Goal: Ask a question

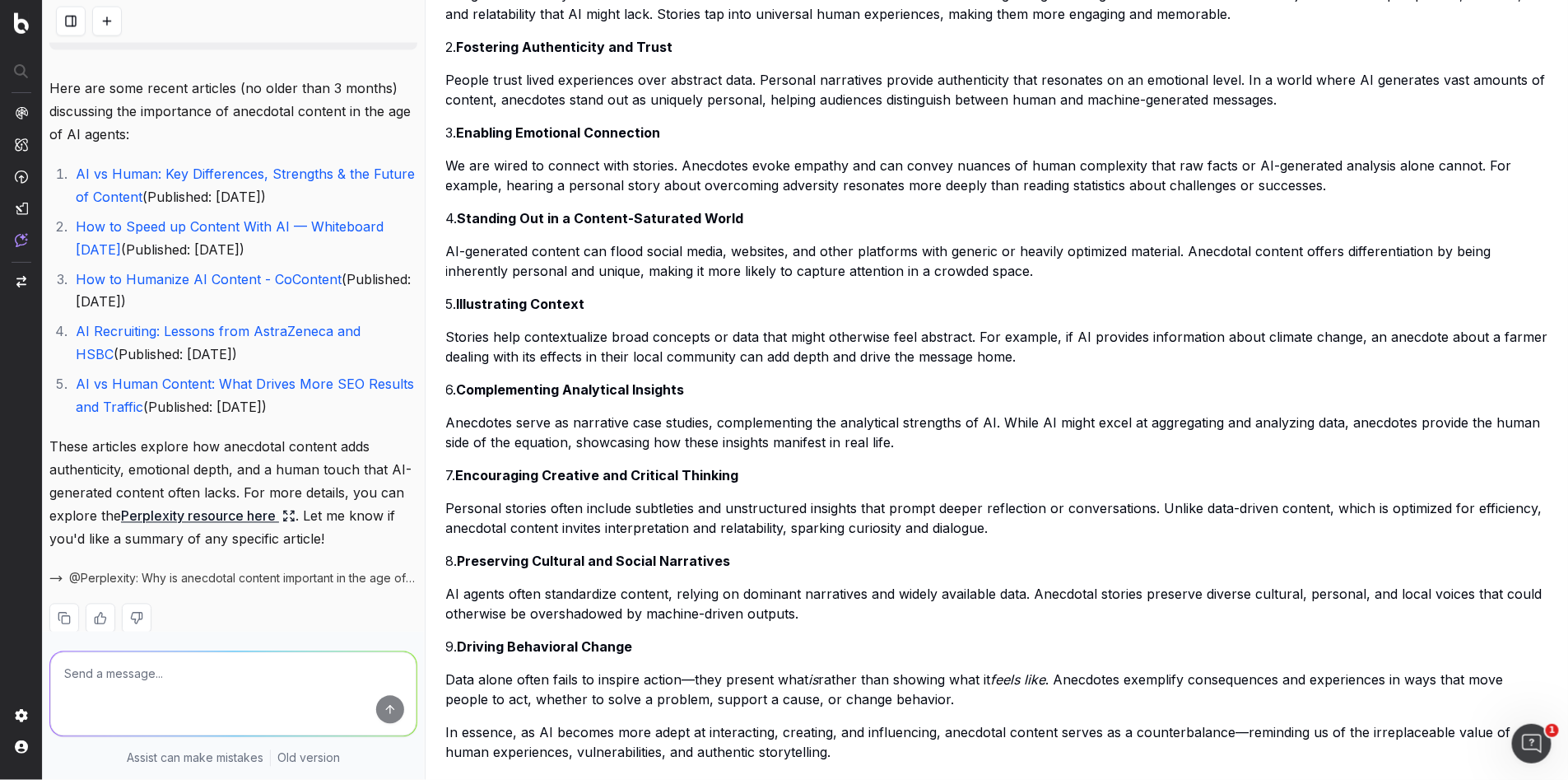
click at [185, 703] on textarea at bounding box center [233, 694] width 366 height 84
paste textarea "• [PERSON_NAME] website upgrade to follow in the next few weeks"
type textarea "fix this in line with a professional document: • [PERSON_NAME] website upgrade …"
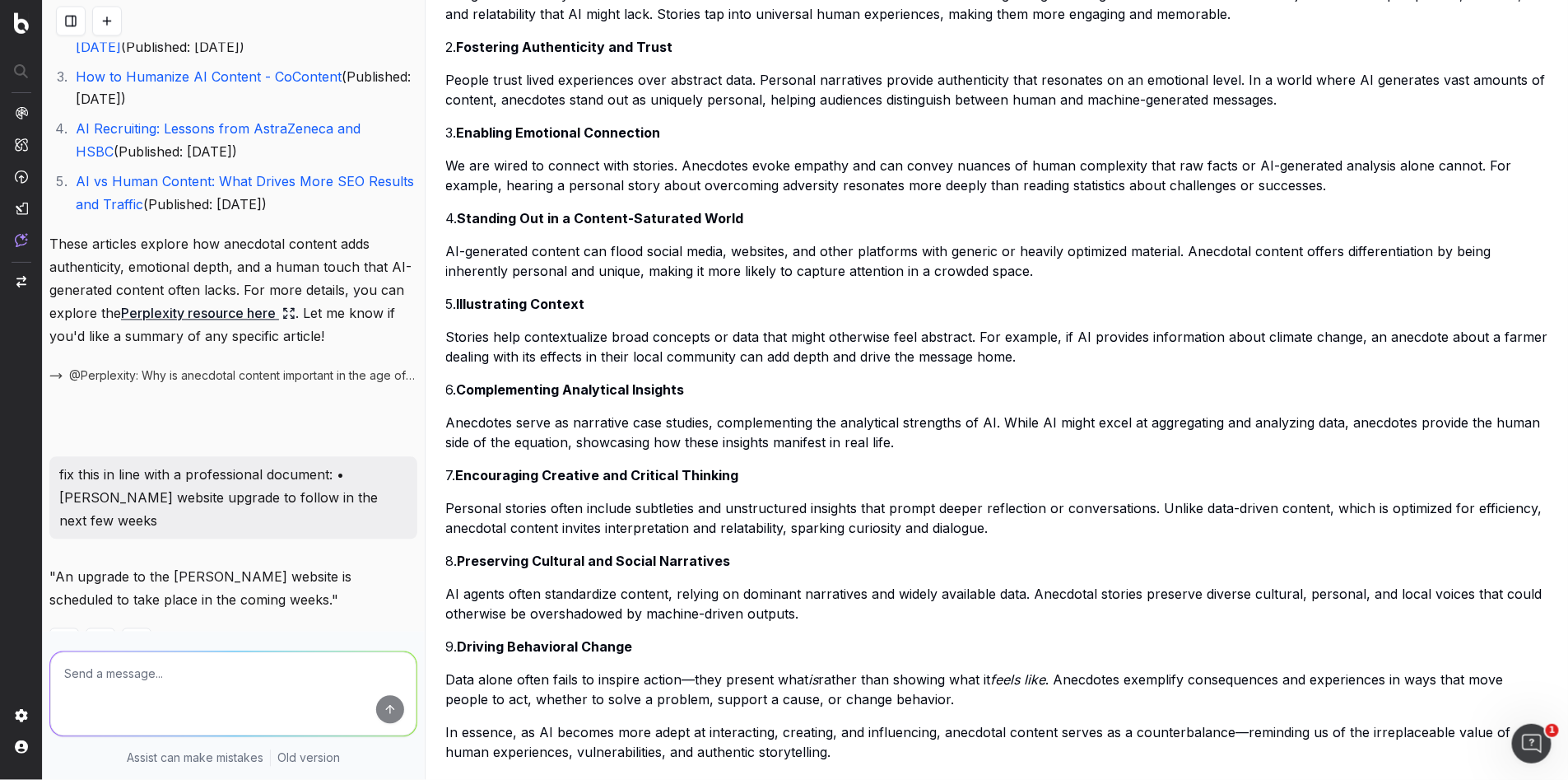
scroll to position [6993, 0]
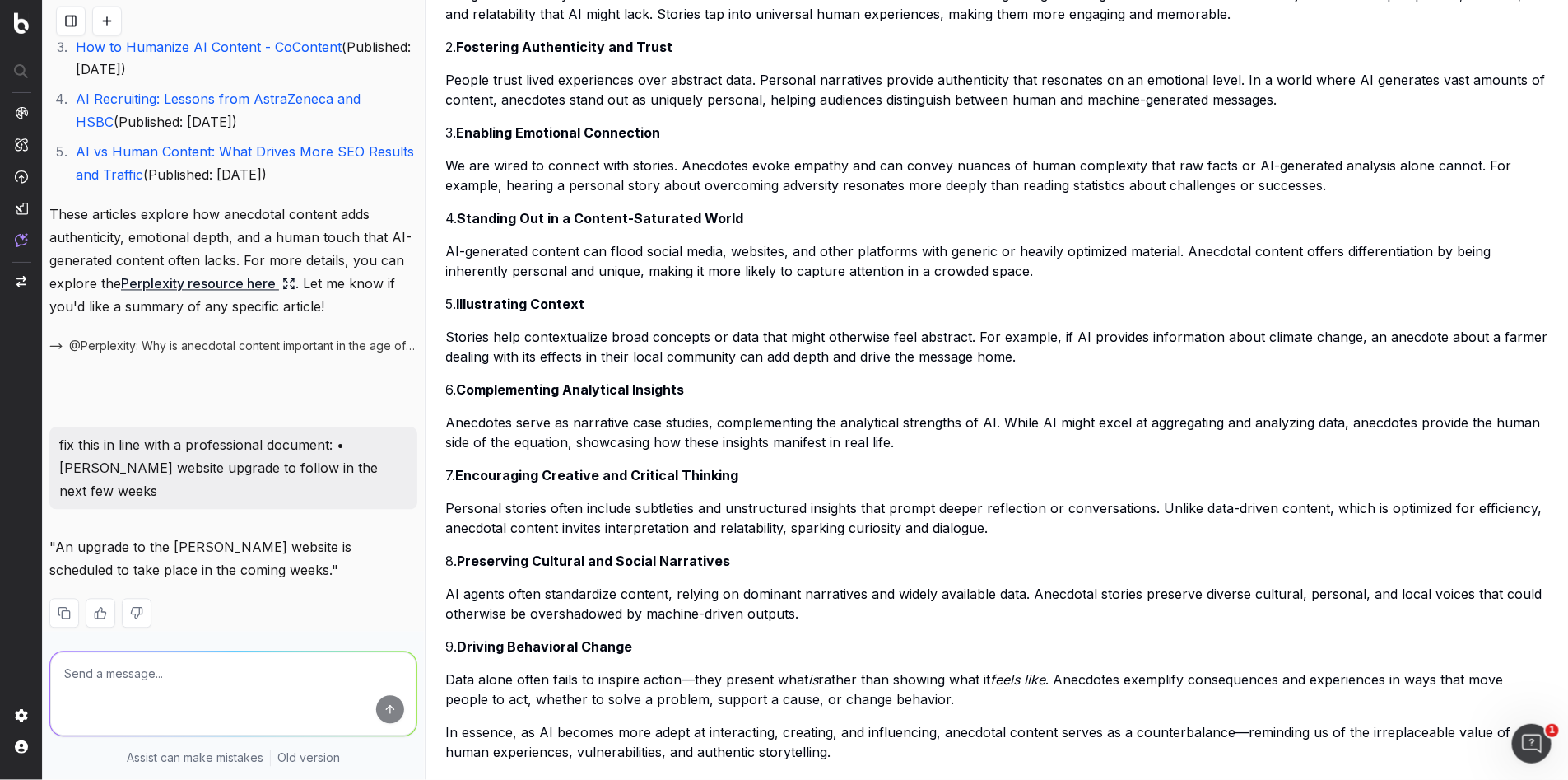
click at [259, 569] on div ""An upgrade to the [PERSON_NAME] website is scheduled to take place in the comi…" at bounding box center [233, 595] width 368 height 119
drag, startPoint x: 120, startPoint y: 681, endPoint x: 90, endPoint y: 679, distance: 30.1
click at [96, 680] on textarea at bounding box center [233, 694] width 366 height 84
type textarea "3 more highly professional"
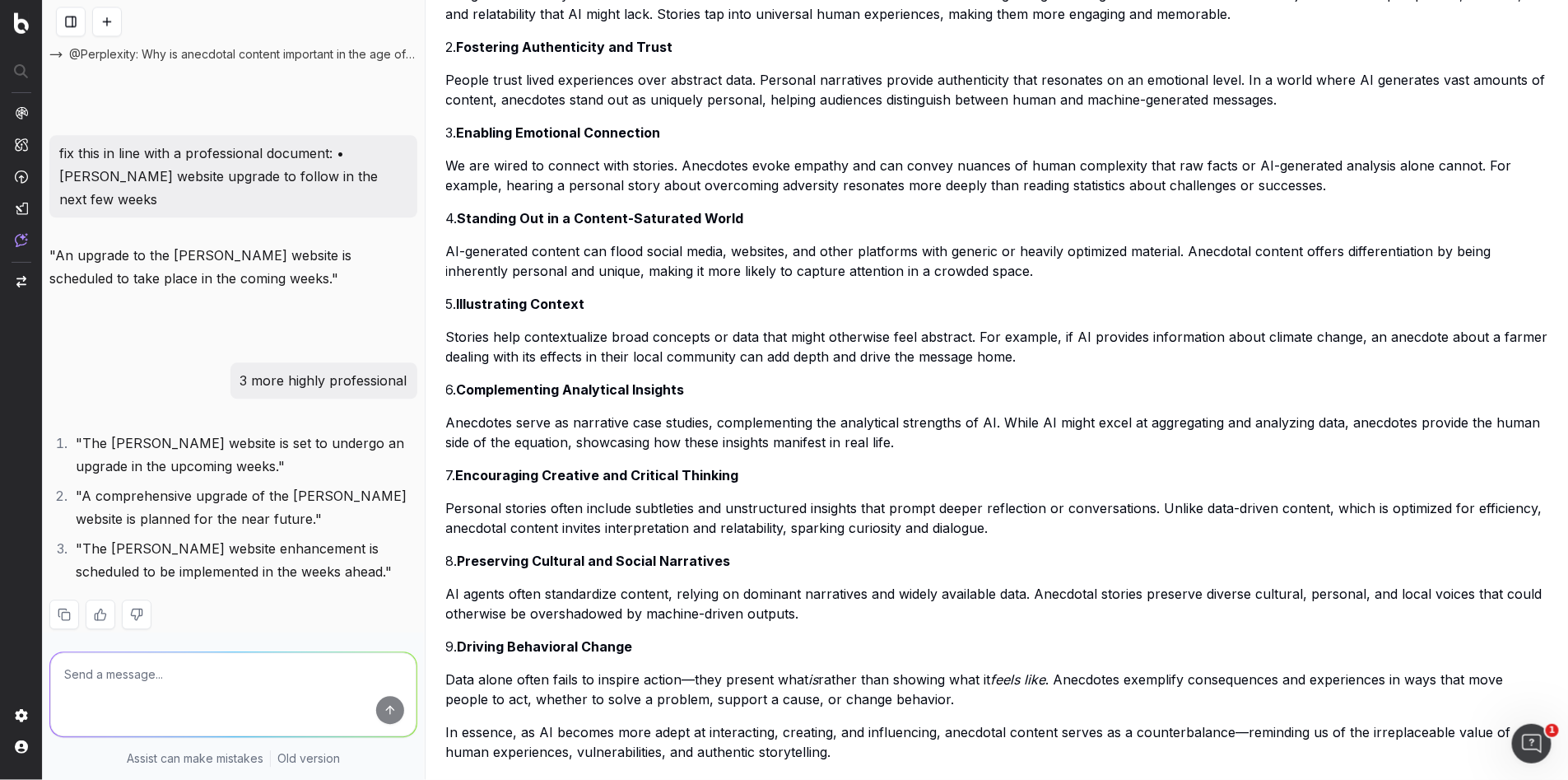
scroll to position [0, 0]
